Goal: Find specific fact: Find specific fact

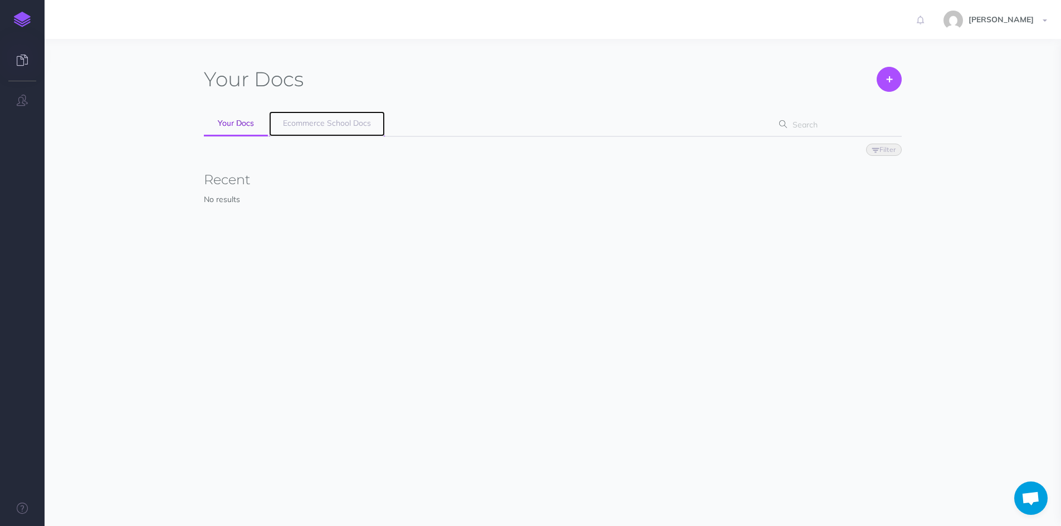
click at [325, 118] on link "Ecommerce School Docs" at bounding box center [327, 123] width 116 height 25
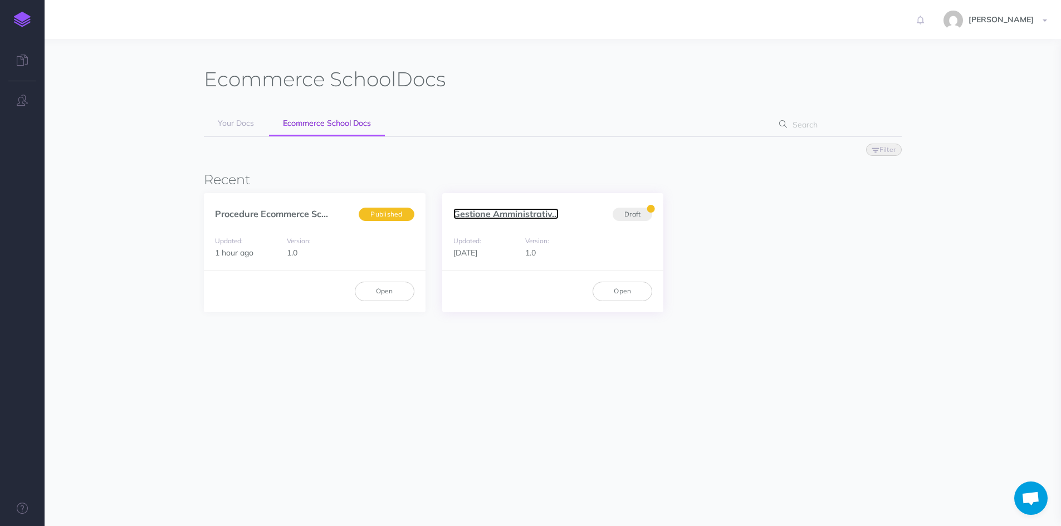
click at [472, 210] on link "Gestione Amministrativ..." at bounding box center [505, 213] width 105 height 11
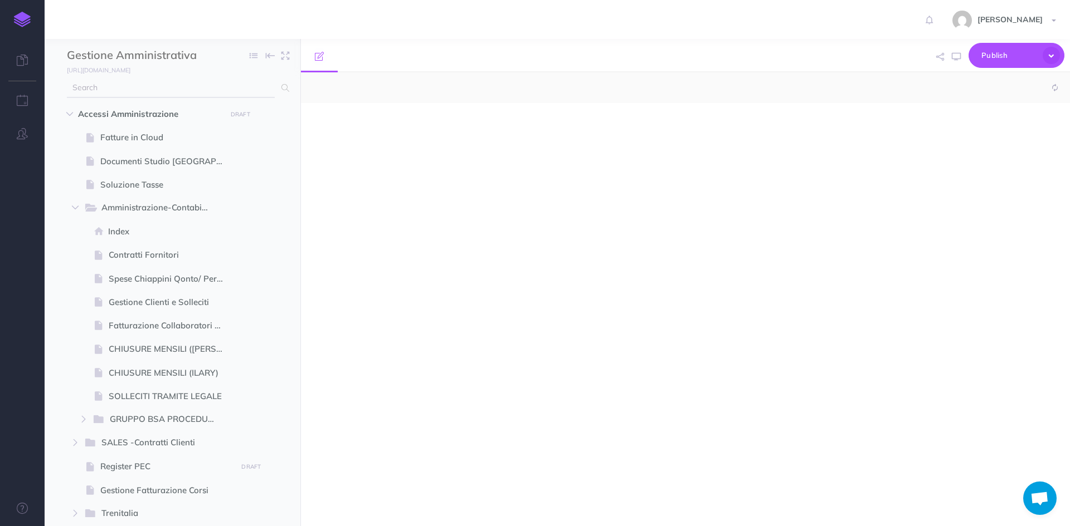
click at [85, 95] on input "text" at bounding box center [171, 88] width 208 height 20
type input "ca"
select select "null"
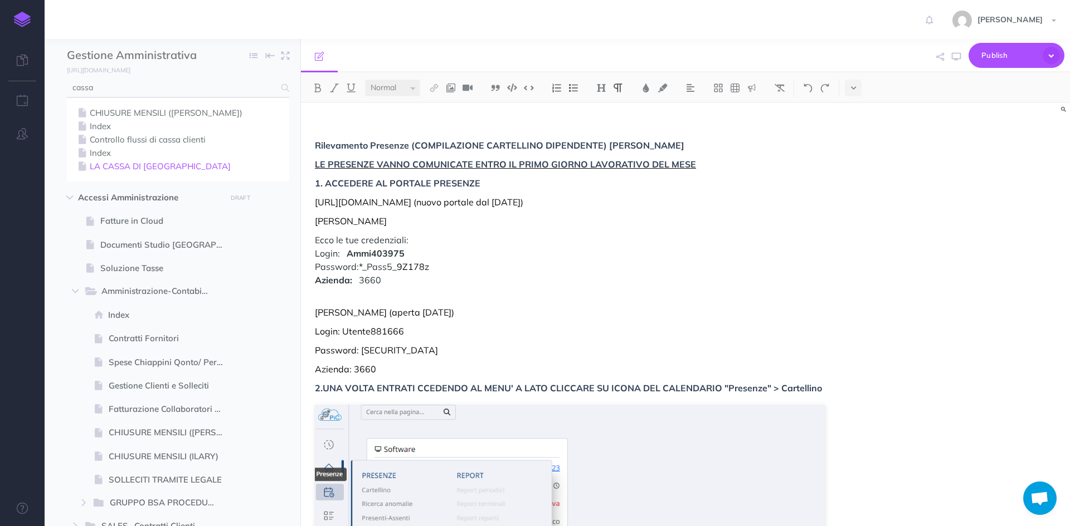
type input "cassa"
click at [123, 164] on link "LA CASSA DI [GEOGRAPHIC_DATA]" at bounding box center [178, 166] width 206 height 13
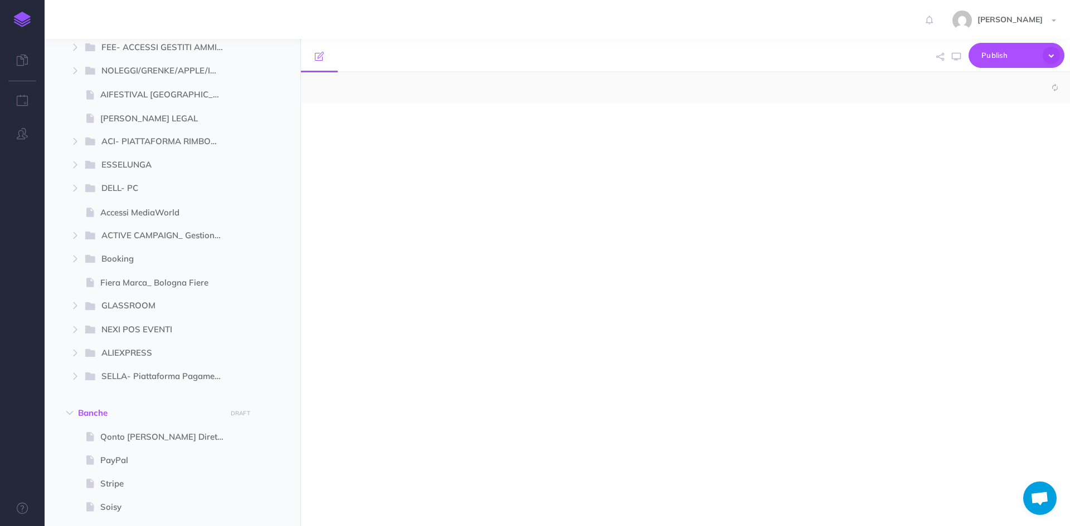
select select "null"
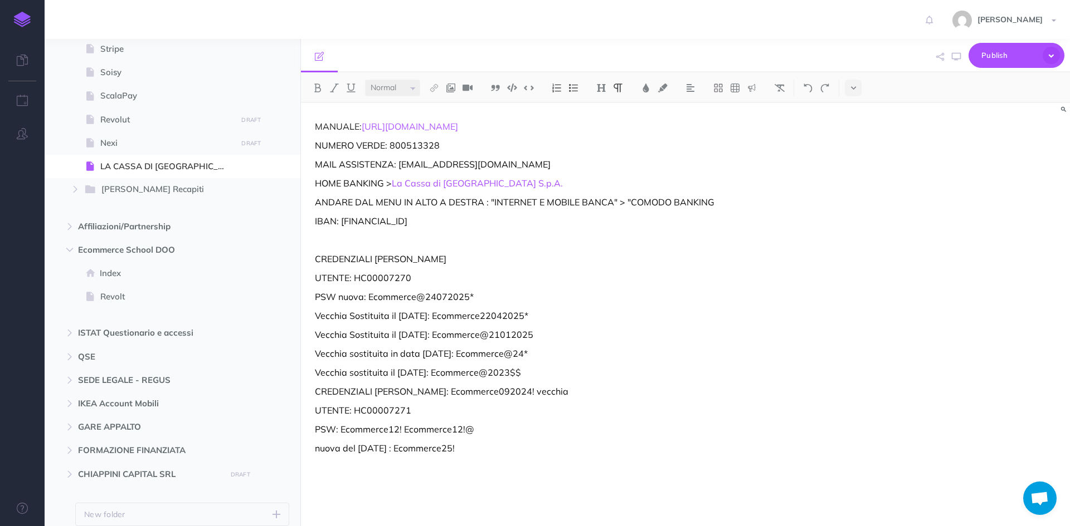
scroll to position [1748, 0]
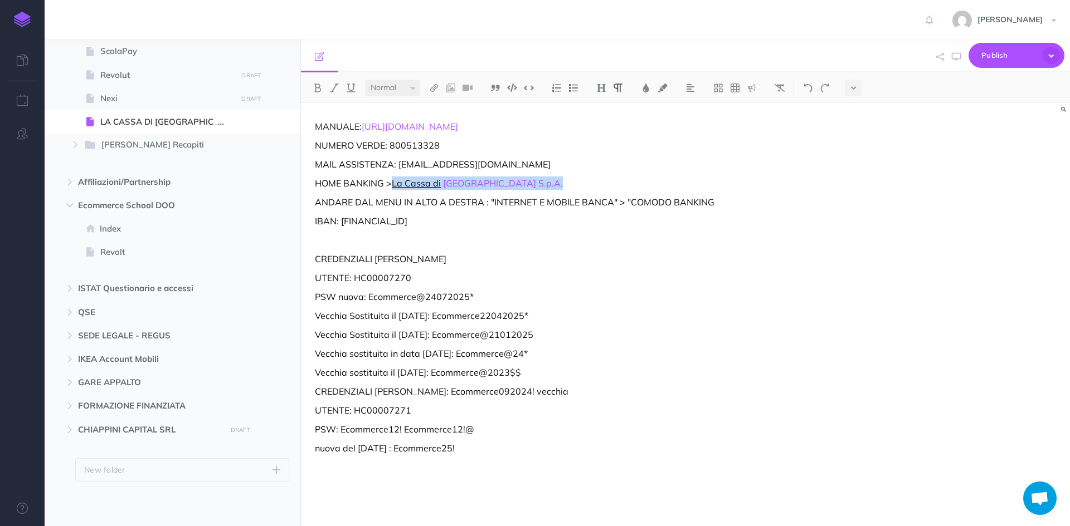
drag, startPoint x: 525, startPoint y: 182, endPoint x: 395, endPoint y: 183, distance: 130.4
click at [395, 183] on p "HOME BANKING > La Cassa di [GEOGRAPHIC_DATA] S.p.A." at bounding box center [570, 183] width 510 height 13
drag, startPoint x: 480, startPoint y: 296, endPoint x: 401, endPoint y: 298, distance: 79.1
click at [401, 298] on p "PSW nuova: Ecommerce@24072025*" at bounding box center [570, 296] width 510 height 13
click at [430, 276] on p "UTENTE: HC00007270" at bounding box center [570, 277] width 510 height 13
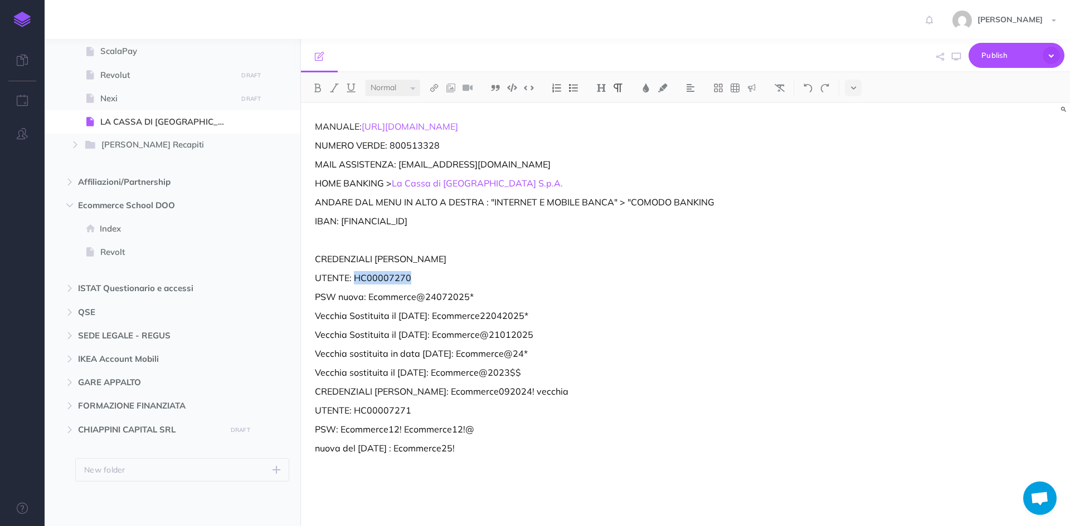
drag, startPoint x: 411, startPoint y: 279, endPoint x: 355, endPoint y: 277, distance: 56.3
click at [355, 277] on p "UTENTE: HC00007270" at bounding box center [570, 277] width 510 height 13
copy p "HC00007270"
drag, startPoint x: 479, startPoint y: 294, endPoint x: 369, endPoint y: 300, distance: 109.9
click at [369, 300] on p "PSW nuova: Ecommerce@24072025*" at bounding box center [570, 296] width 510 height 13
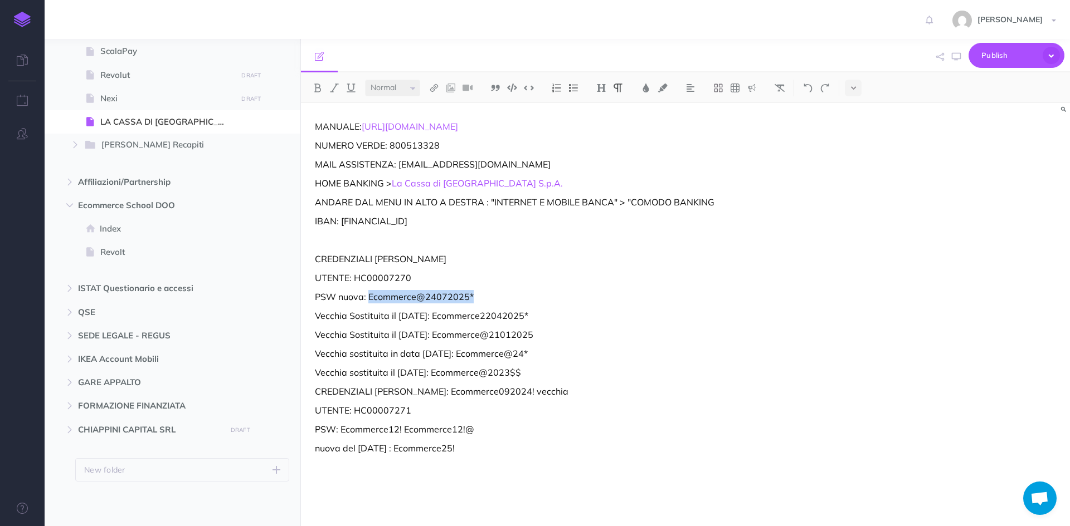
copy p "Ecommerce@24072025*"
drag, startPoint x: 412, startPoint y: 280, endPoint x: 357, endPoint y: 281, distance: 55.2
click at [357, 281] on p "UTENTE: HC00007270" at bounding box center [570, 277] width 510 height 13
copy p "HC00007270"
drag, startPoint x: 419, startPoint y: 304, endPoint x: 369, endPoint y: 293, distance: 51.4
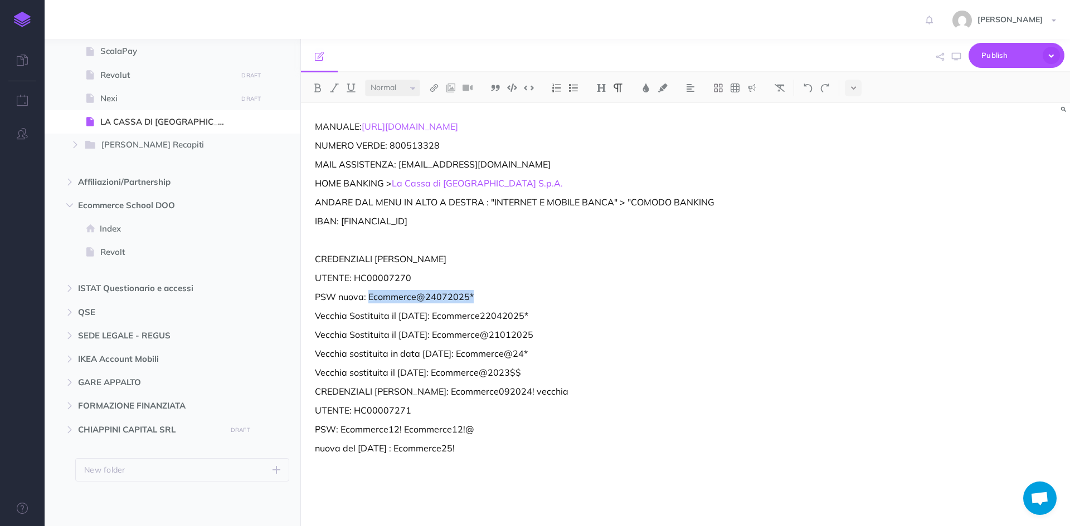
click at [369, 293] on p "PSW nuova: Ecommerce@24072025*" at bounding box center [570, 296] width 510 height 13
copy p "Ecommerce@24072025*"
